Goal: Transaction & Acquisition: Obtain resource

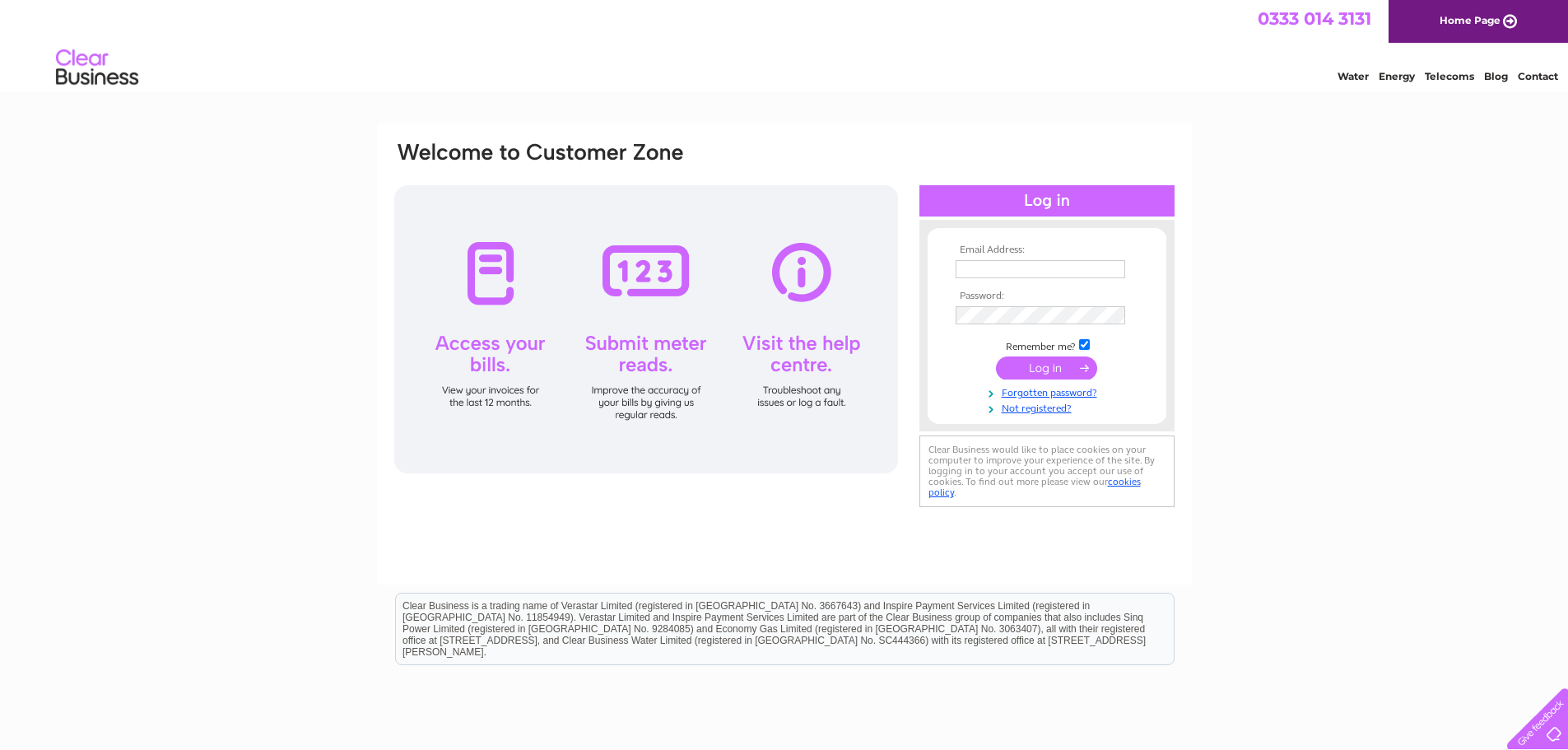
click at [501, 343] on div at bounding box center [646, 329] width 503 height 288
click at [484, 345] on div at bounding box center [646, 329] width 503 height 288
drag, startPoint x: 1039, startPoint y: 366, endPoint x: 1027, endPoint y: 369, distance: 12.4
click at [1027, 369] on input "submit" at bounding box center [1046, 368] width 101 height 23
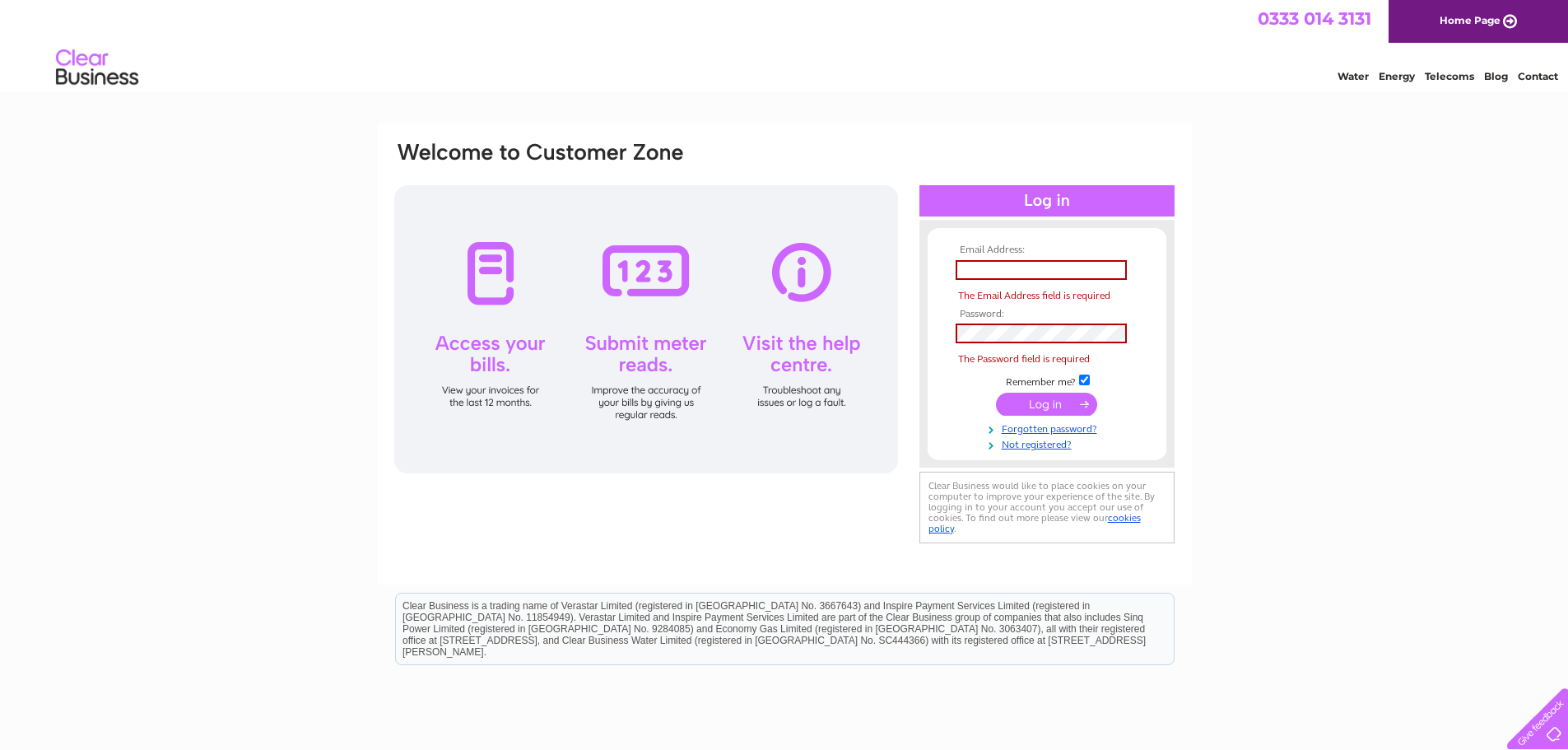
click at [1033, 363] on span "The Password field is required" at bounding box center [1023, 358] width 131 height 11
click at [1061, 275] on input "text" at bounding box center [1040, 270] width 171 height 20
type input "hoswickcafe@btinternet.com"
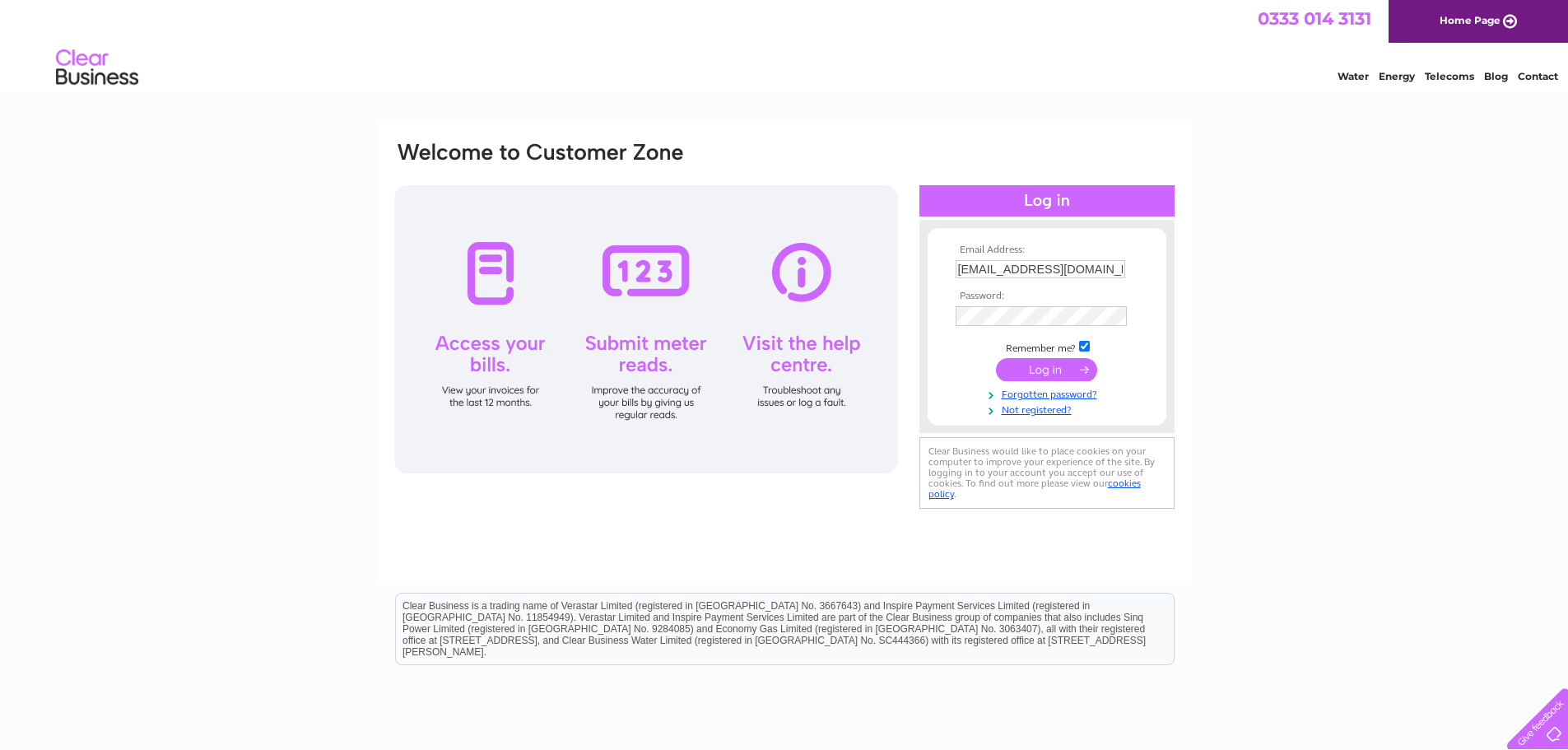
click at [1047, 365] on input "submit" at bounding box center [1046, 369] width 101 height 23
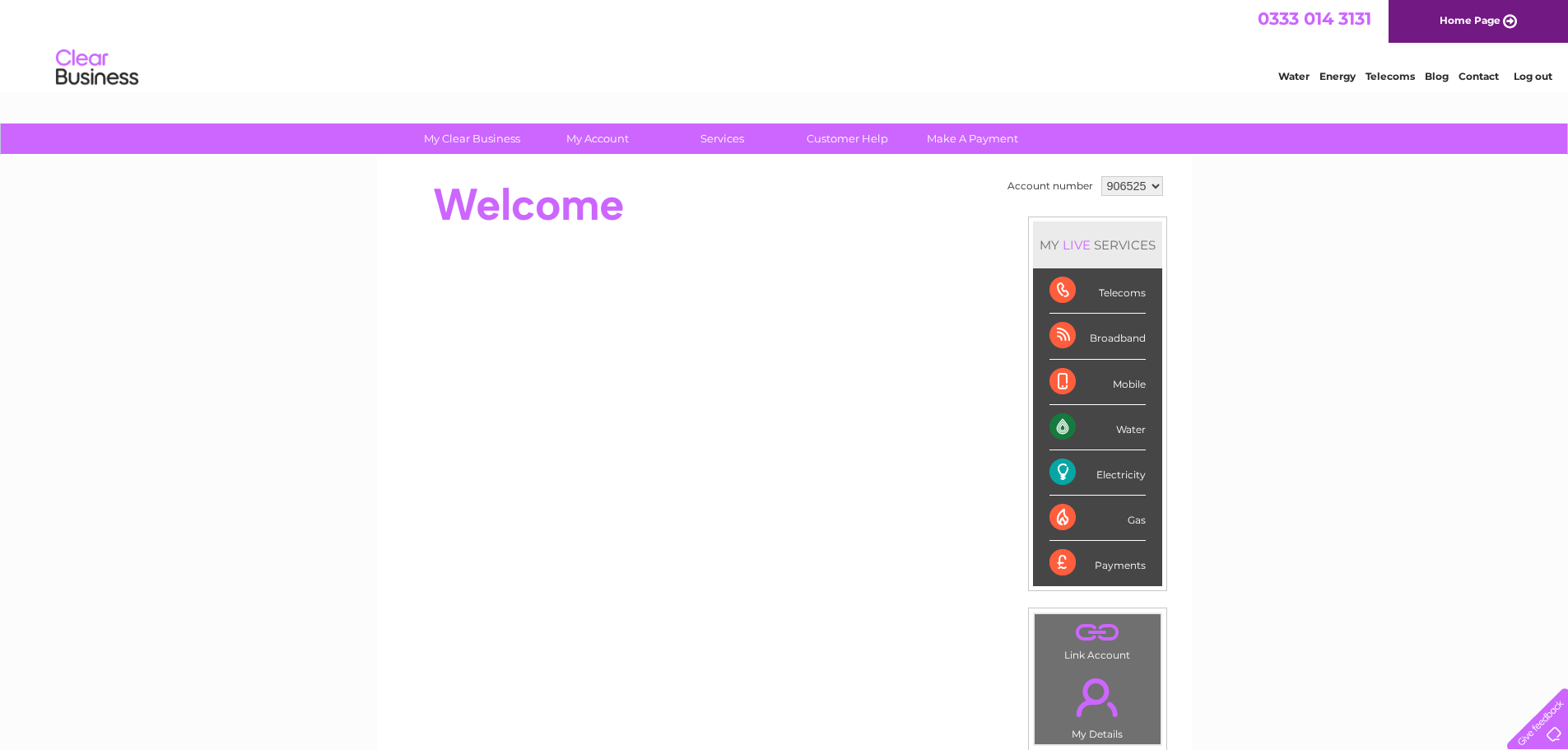
click at [1122, 472] on div "Electricity" at bounding box center [1097, 473] width 96 height 46
click at [1058, 476] on div "Electricity" at bounding box center [1097, 473] width 96 height 46
click at [1061, 469] on div "Electricity" at bounding box center [1097, 473] width 96 height 46
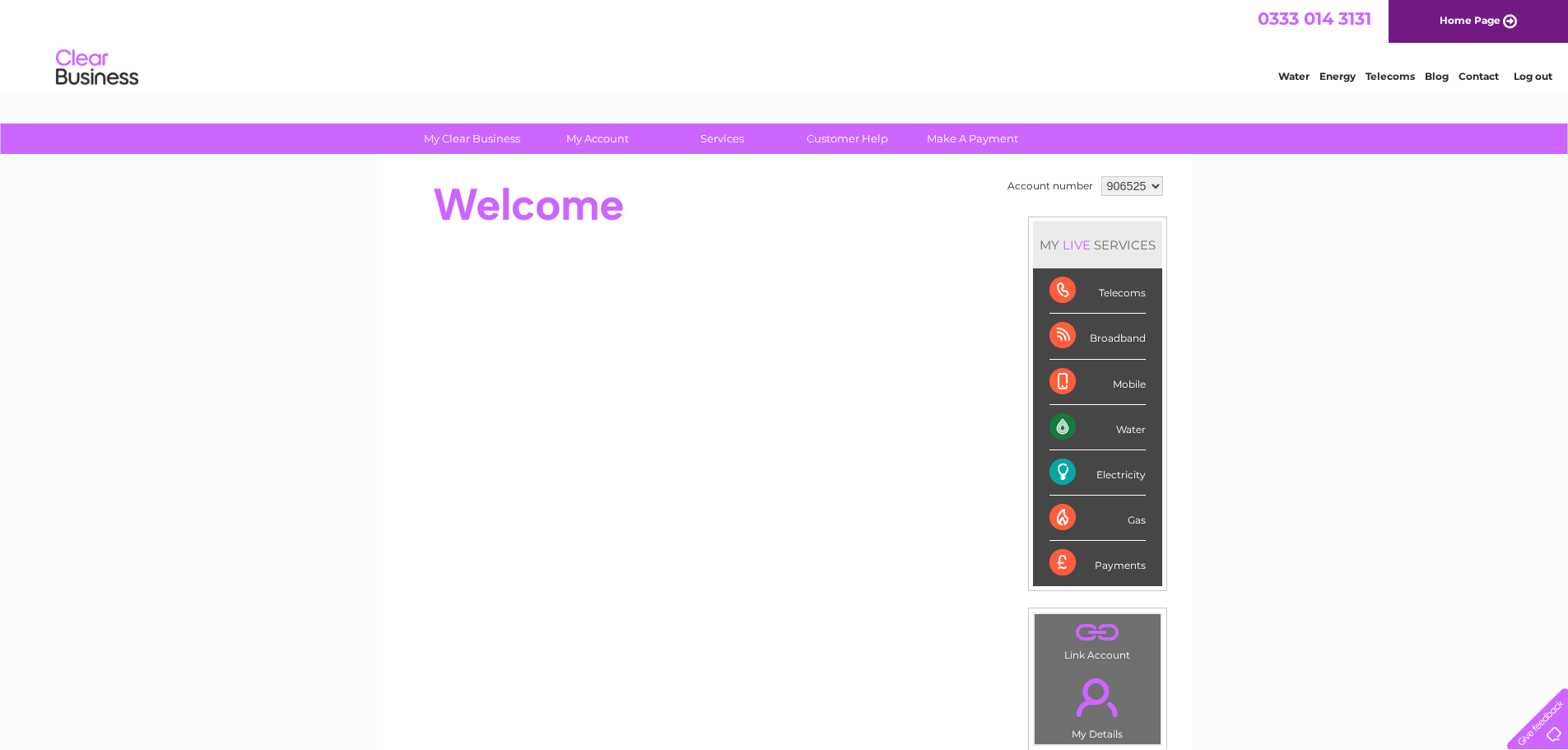
click at [1061, 464] on div "Electricity" at bounding box center [1097, 473] width 96 height 46
click at [1093, 698] on link "." at bounding box center [1097, 697] width 118 height 58
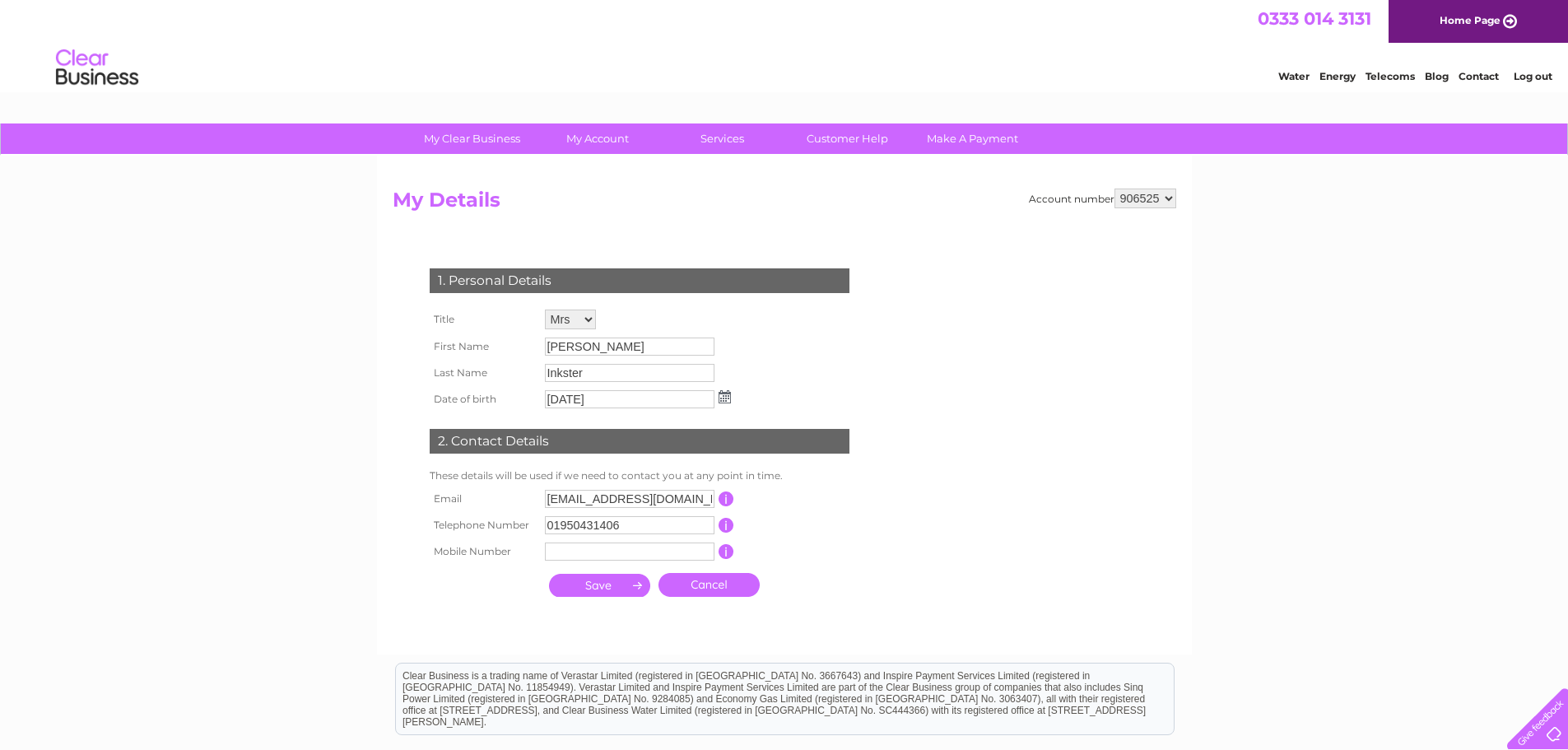
click at [1350, 70] on link "Energy" at bounding box center [1338, 76] width 36 height 12
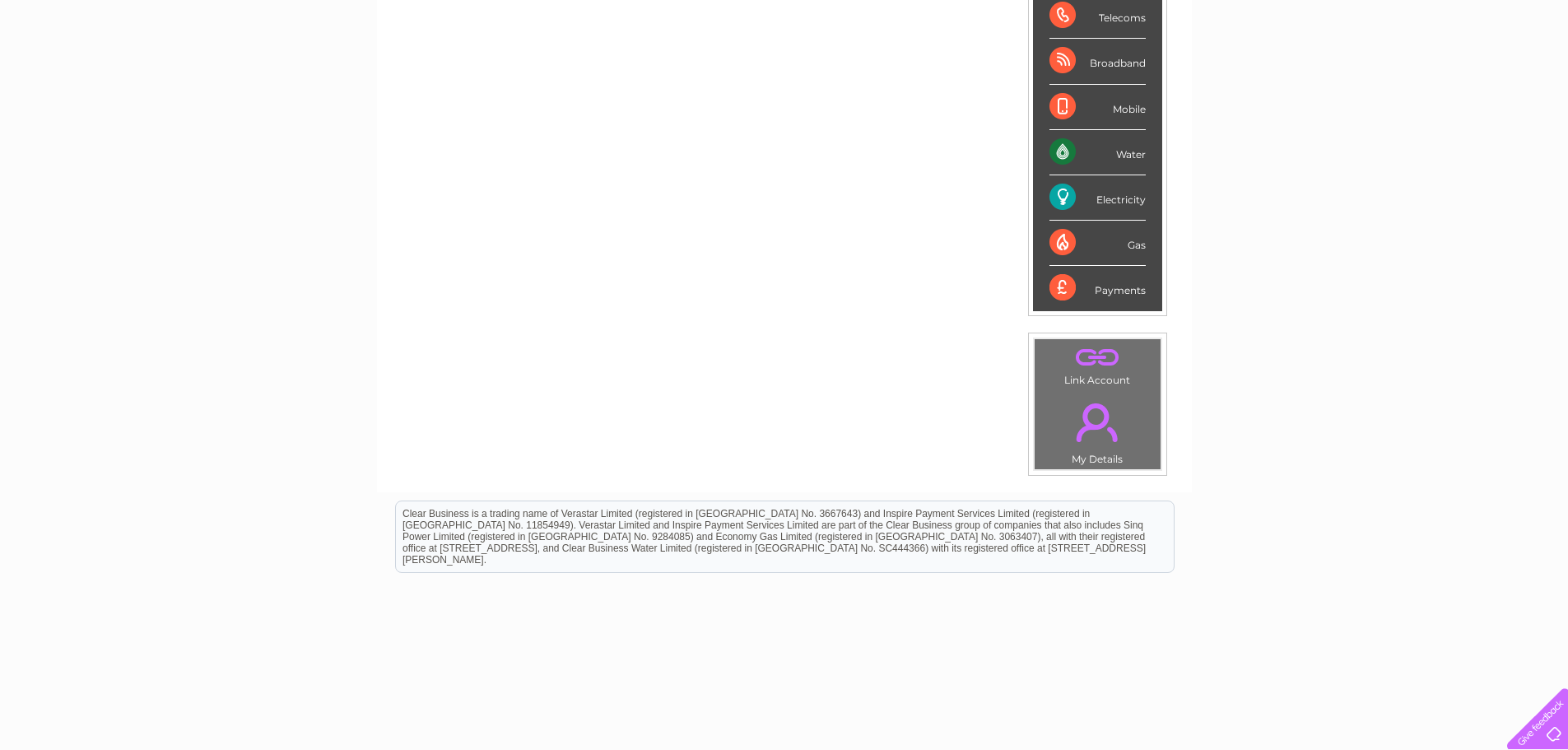
scroll to position [288, 0]
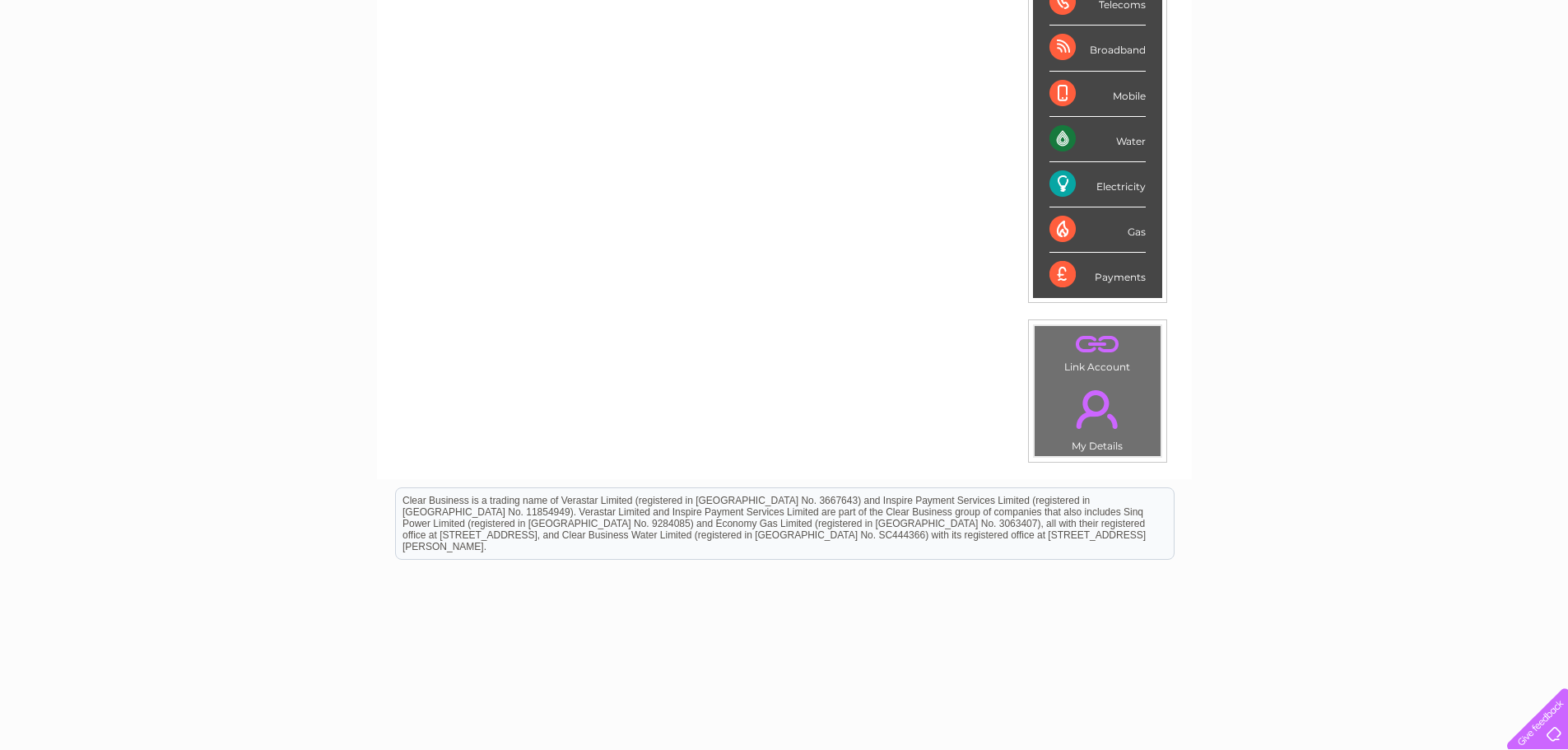
click at [1093, 413] on link "." at bounding box center [1097, 409] width 118 height 58
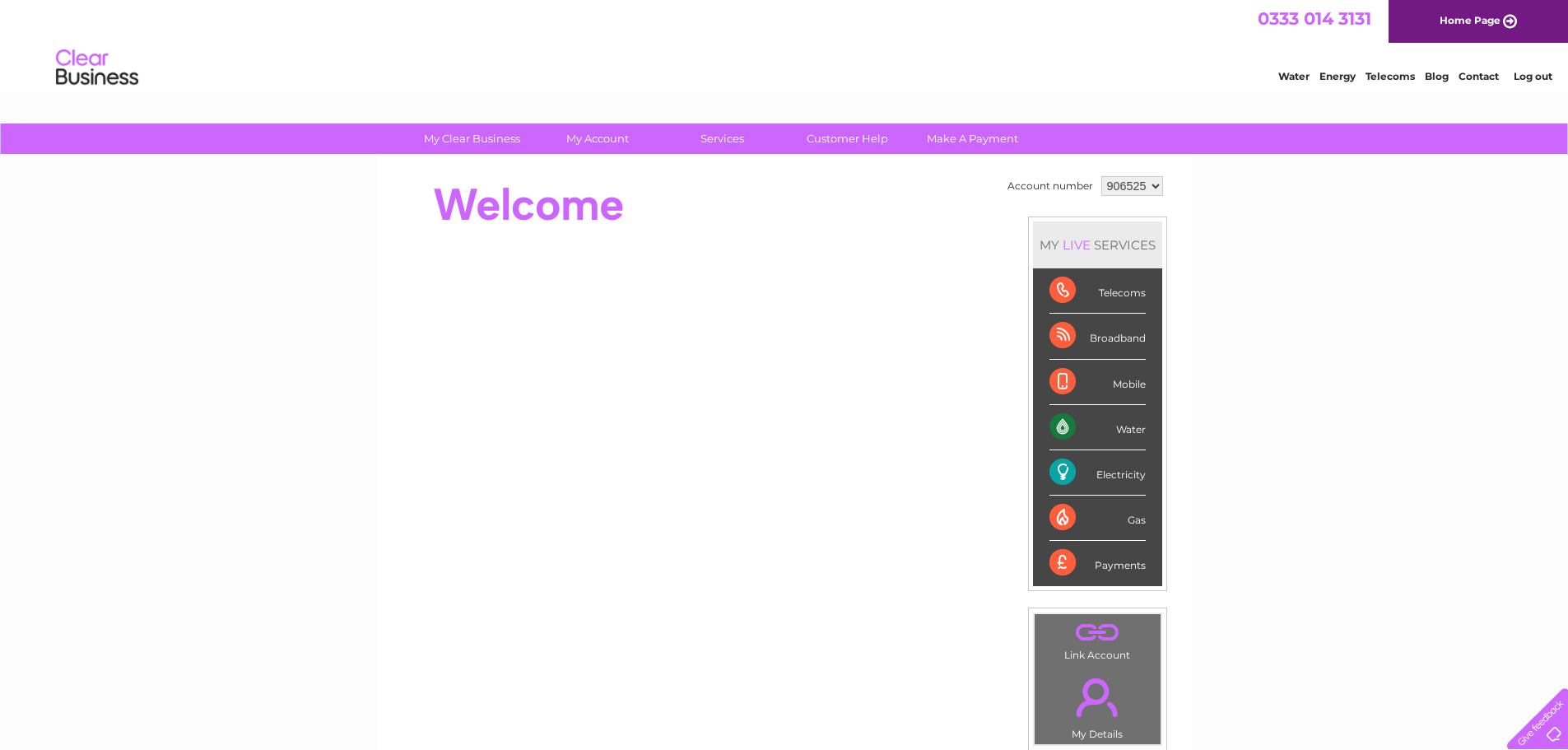
click at [1121, 468] on div "Electricity" at bounding box center [1097, 473] width 96 height 46
click at [1062, 471] on div "Electricity" at bounding box center [1097, 473] width 96 height 46
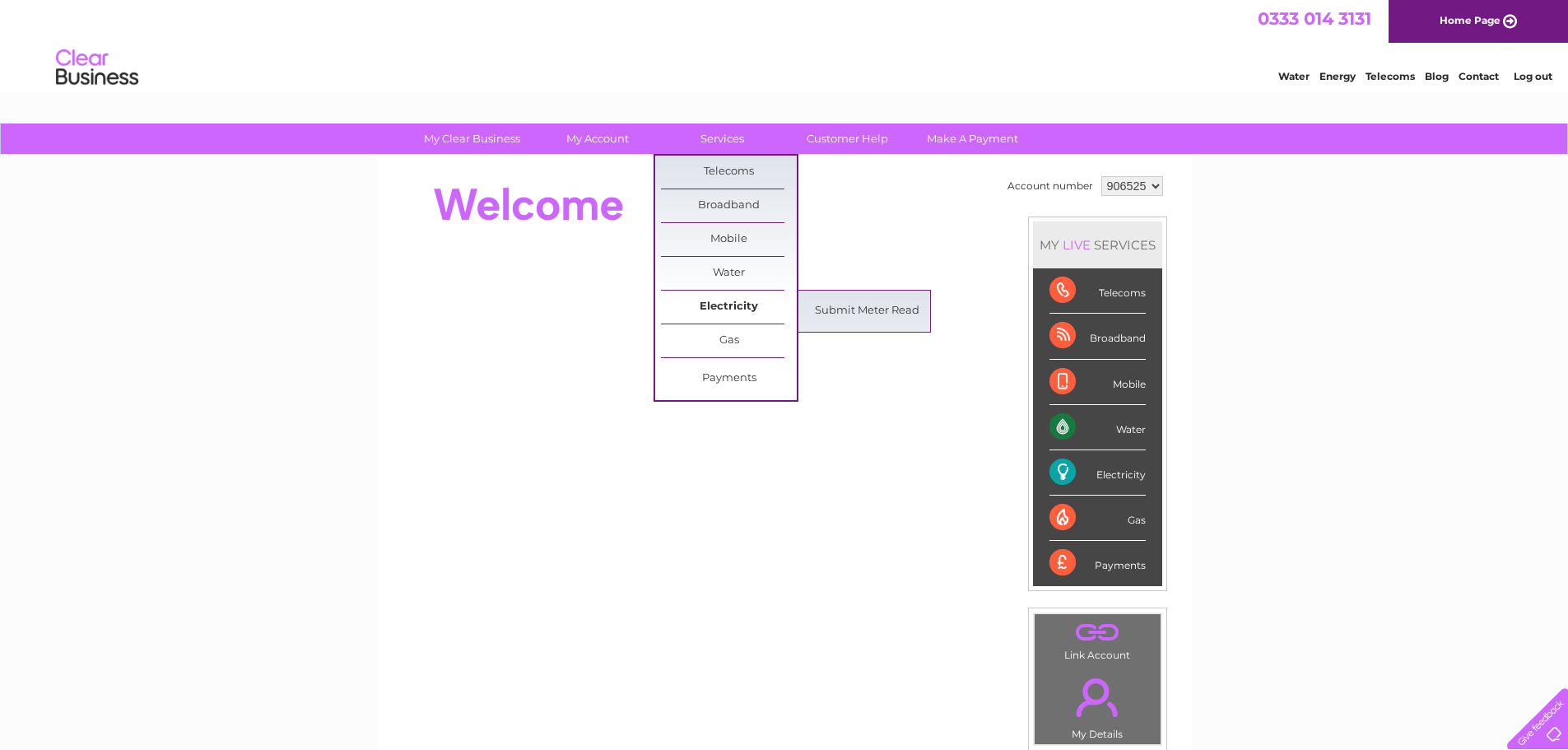
click at [724, 307] on link "Electricity" at bounding box center [729, 307] width 136 height 33
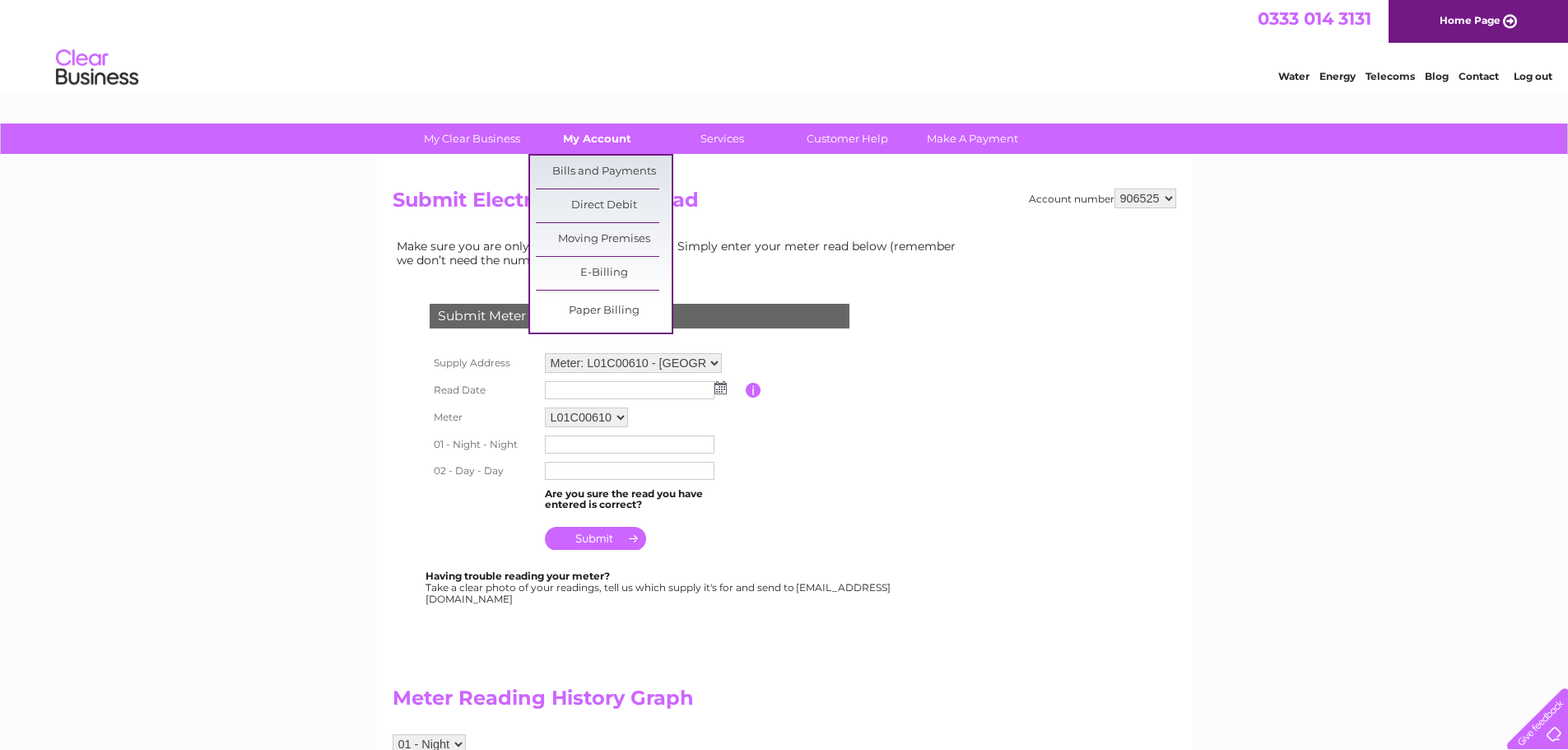
click at [626, 136] on link "My Account" at bounding box center [597, 138] width 136 height 30
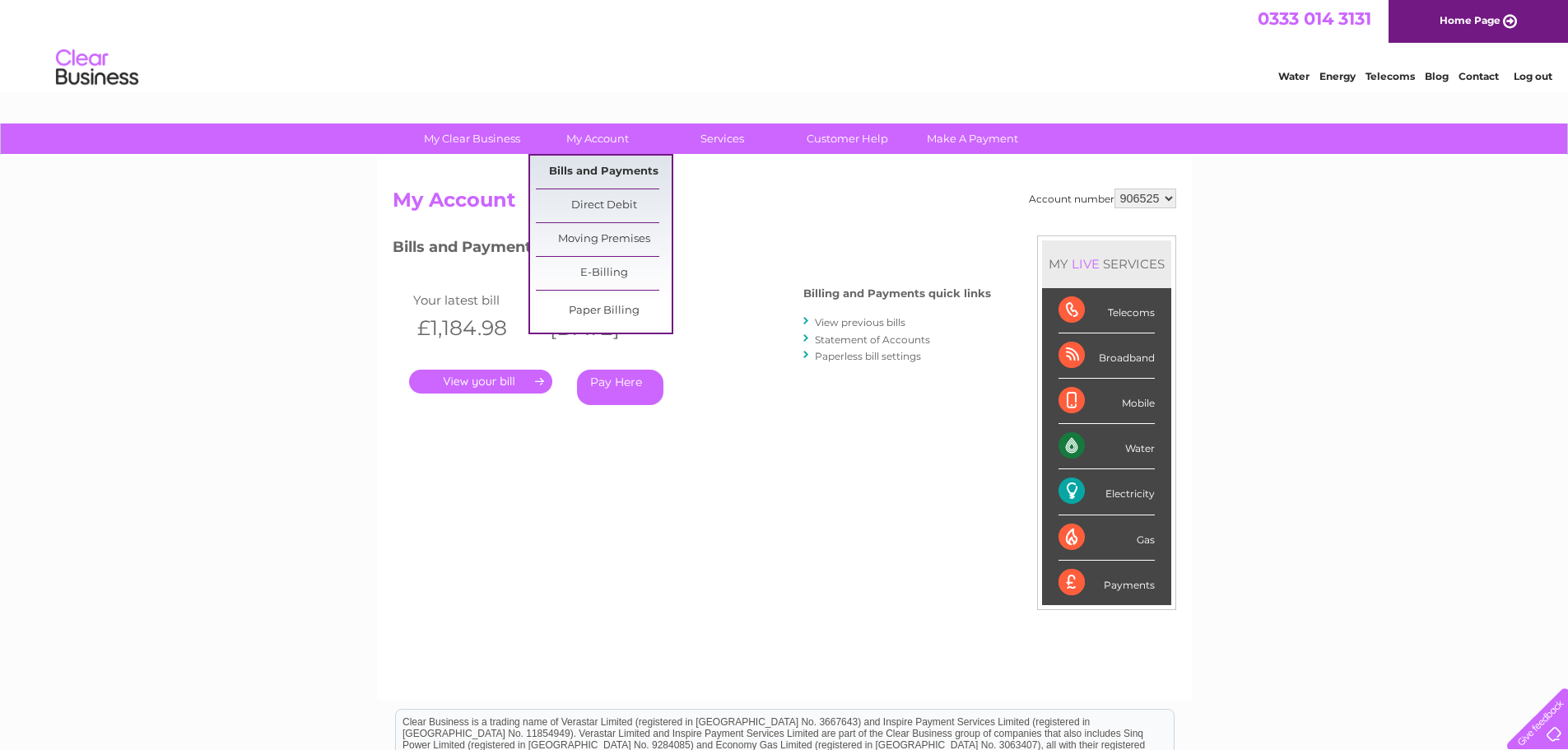
click at [601, 167] on link "Bills and Payments" at bounding box center [604, 172] width 136 height 33
click at [607, 167] on link "Bills and Payments" at bounding box center [604, 172] width 136 height 33
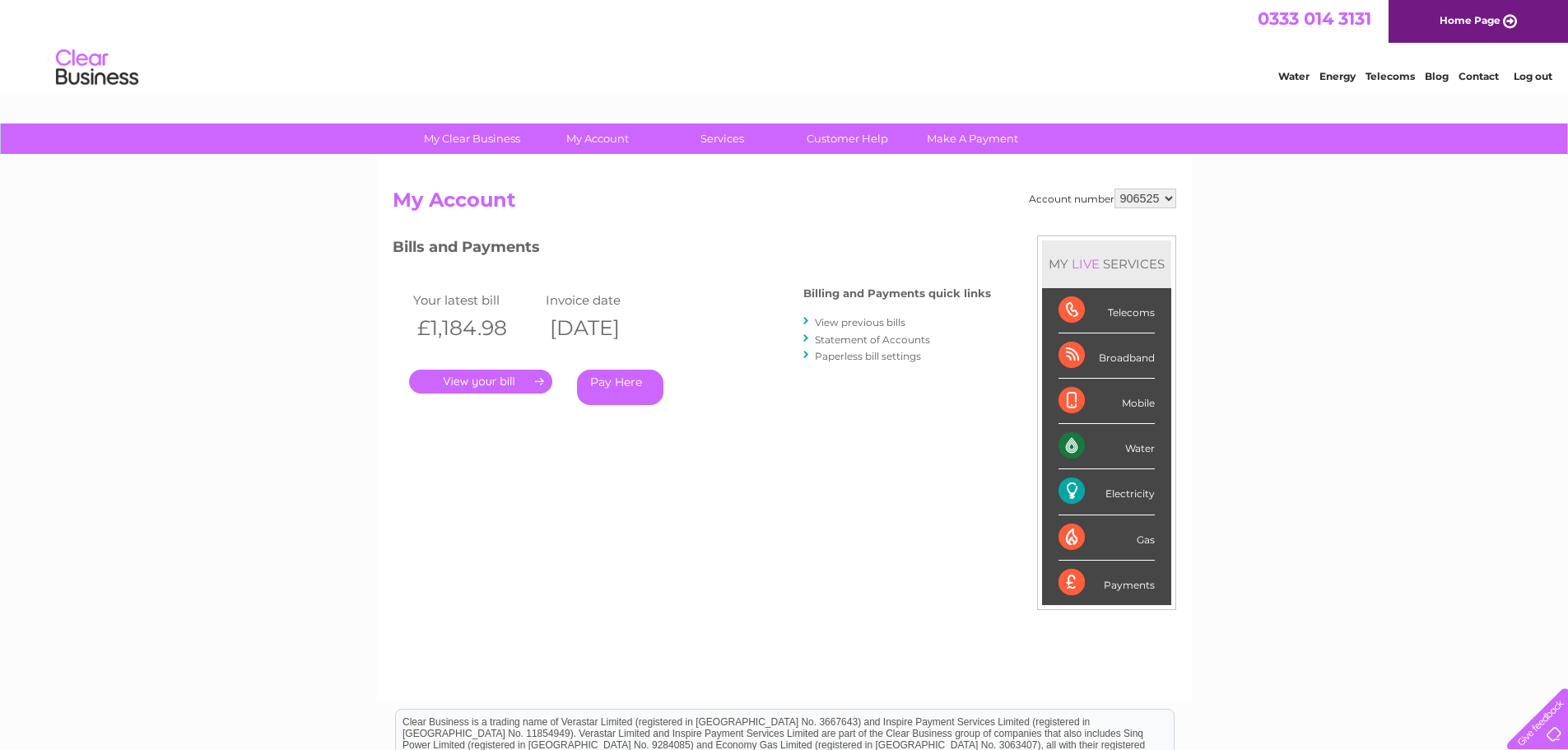
click at [480, 379] on link "." at bounding box center [480, 381] width 143 height 24
click at [535, 376] on link "." at bounding box center [480, 381] width 143 height 24
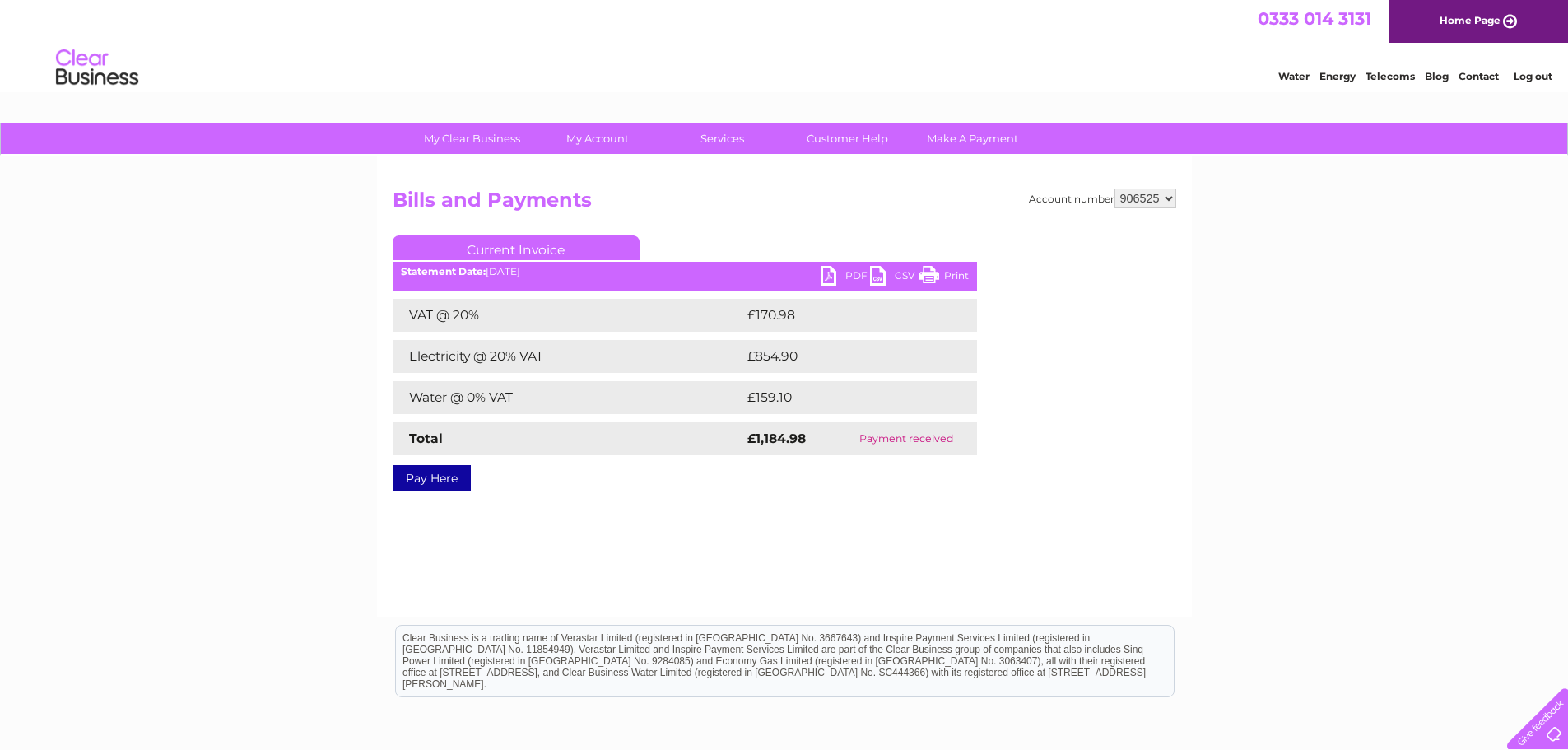
click at [837, 271] on link "PDF" at bounding box center [845, 277] width 49 height 24
